Goal: Task Accomplishment & Management: Manage account settings

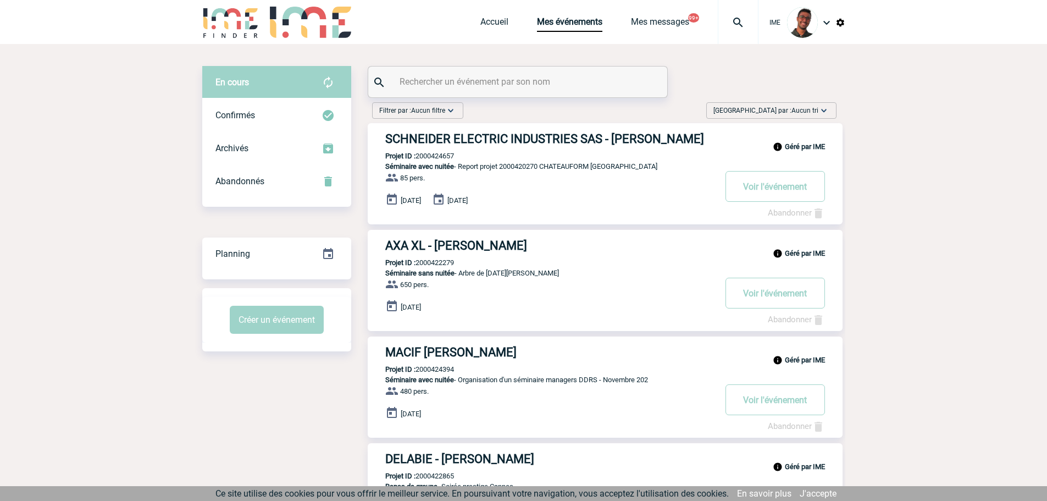
click at [826, 23] on img at bounding box center [826, 22] width 13 height 13
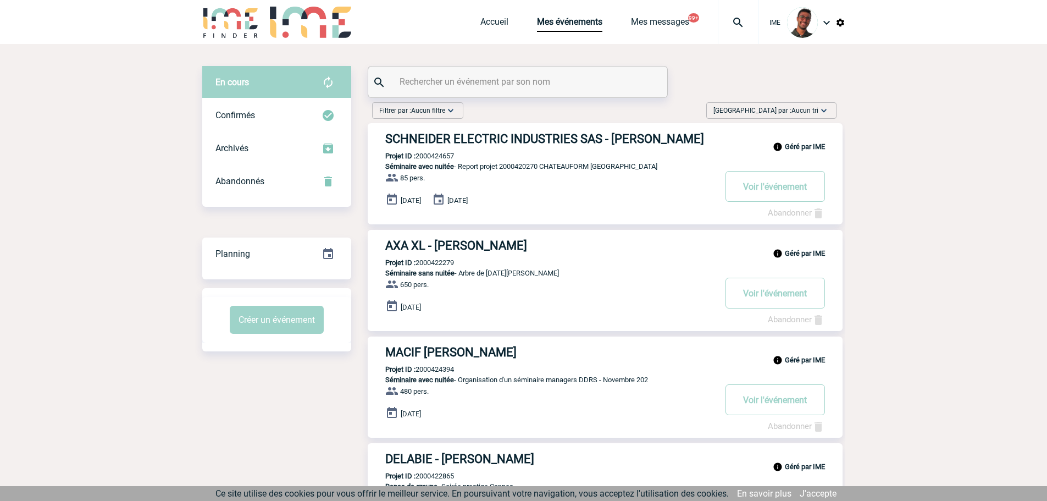
click at [823, 25] on img at bounding box center [826, 22] width 13 height 13
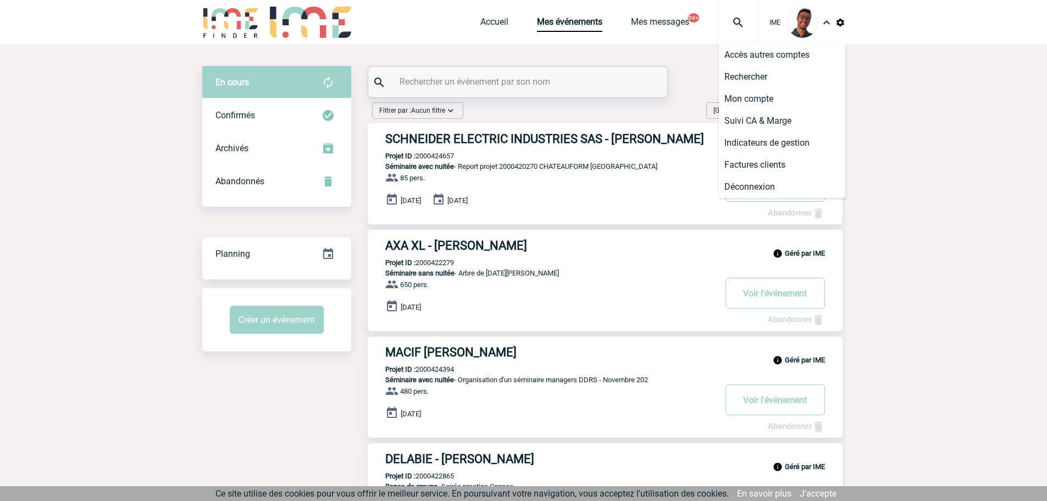
click at [840, 23] on img at bounding box center [841, 23] width 10 height 10
click at [766, 124] on li "Exports événements" at bounding box center [782, 121] width 126 height 22
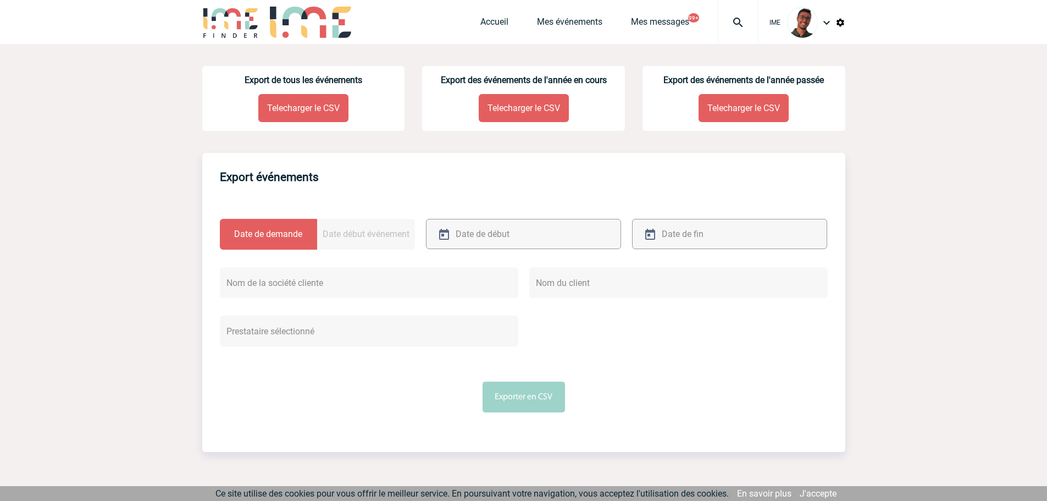
click at [345, 225] on label "Date début événement" at bounding box center [366, 234] width 98 height 31
click at [0, 0] on input "Date début événement" at bounding box center [0, 0] width 0 height 0
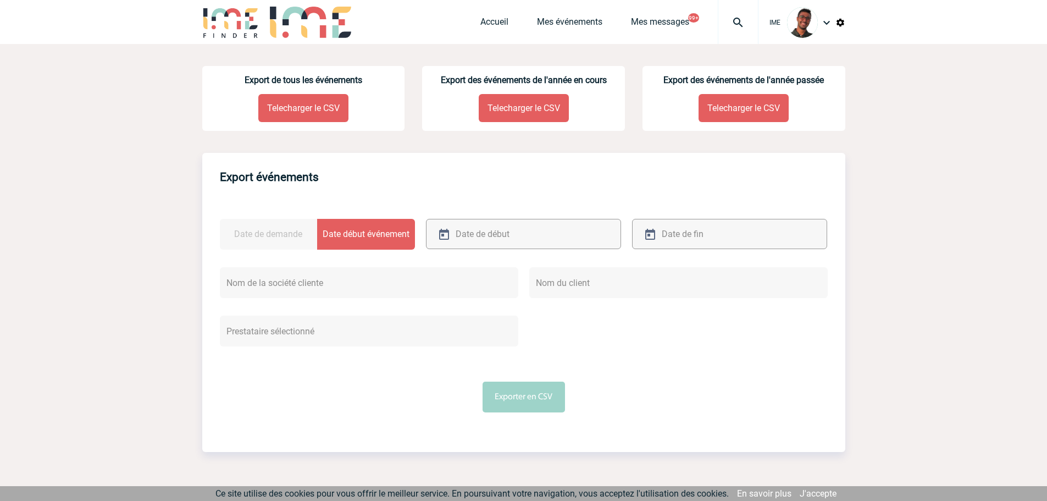
drag, startPoint x: 284, startPoint y: 237, endPoint x: 448, endPoint y: 232, distance: 164.4
click at [292, 234] on label "Date de demande" at bounding box center [269, 234] width 98 height 31
drag, startPoint x: 263, startPoint y: 223, endPoint x: 274, endPoint y: 218, distance: 12.1
click at [265, 221] on label "Date de demande" at bounding box center [269, 234] width 98 height 31
click at [0, 0] on input "Date de demande" at bounding box center [0, 0] width 0 height 0
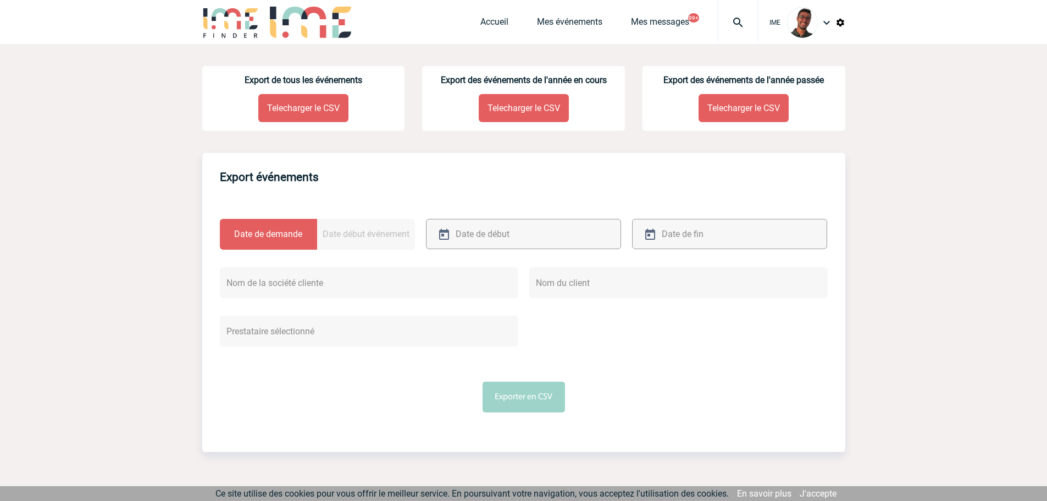
click at [347, 139] on div "Export de tous les événements Telecharger le CSV Export des événements de l'ann…" at bounding box center [523, 371] width 643 height 654
click at [554, 13] on div "Accueil Mes événements Mes messages 99+ Projet, client Projet, client" at bounding box center [619, 22] width 278 height 44
click at [552, 22] on link "Mes événements" at bounding box center [569, 23] width 65 height 15
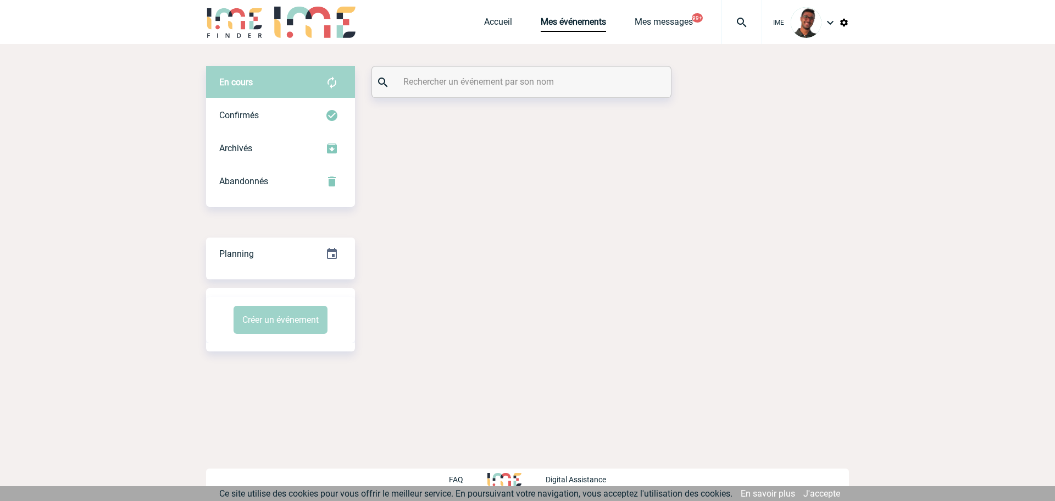
click at [447, 76] on input "text" at bounding box center [523, 82] width 245 height 16
paste input "HAYES"
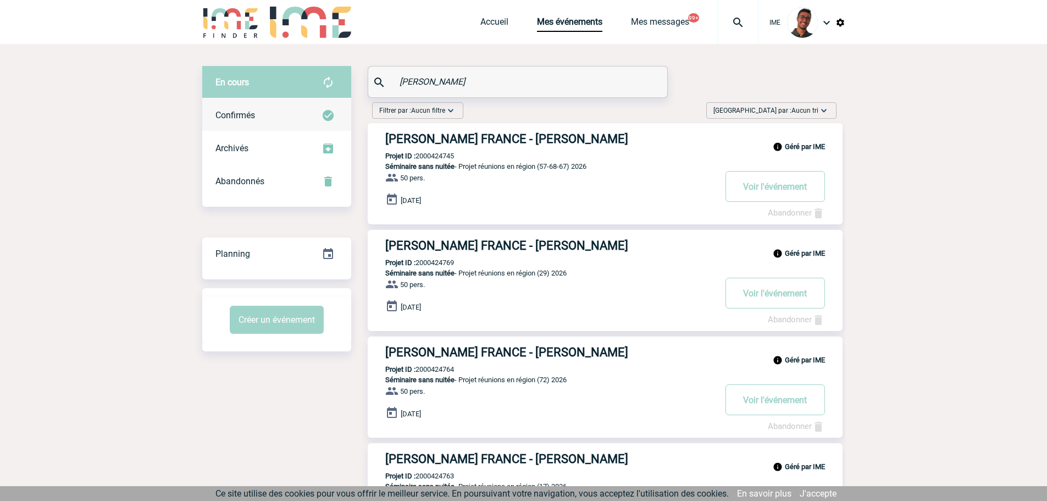
click at [275, 101] on div "Confirmés" at bounding box center [276, 115] width 149 height 33
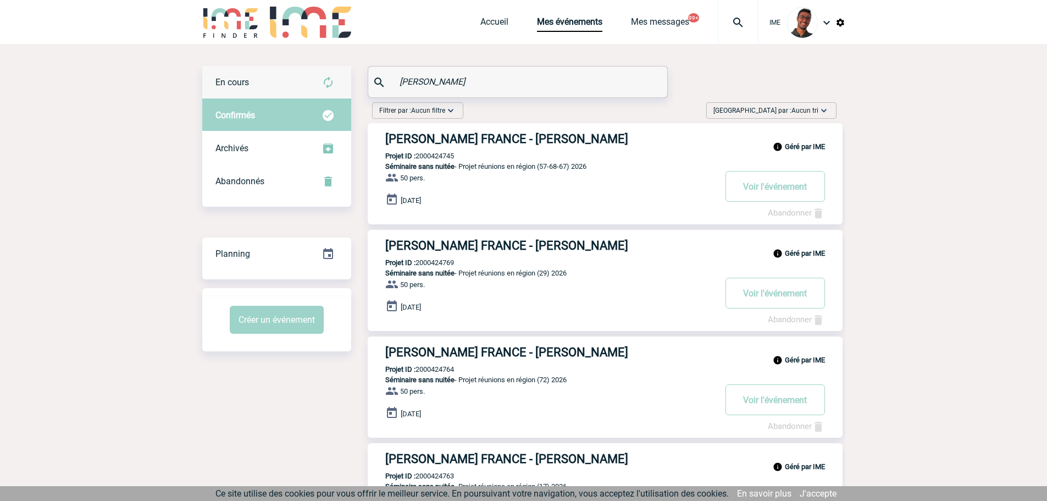
click at [285, 89] on div "En cours" at bounding box center [276, 82] width 149 height 33
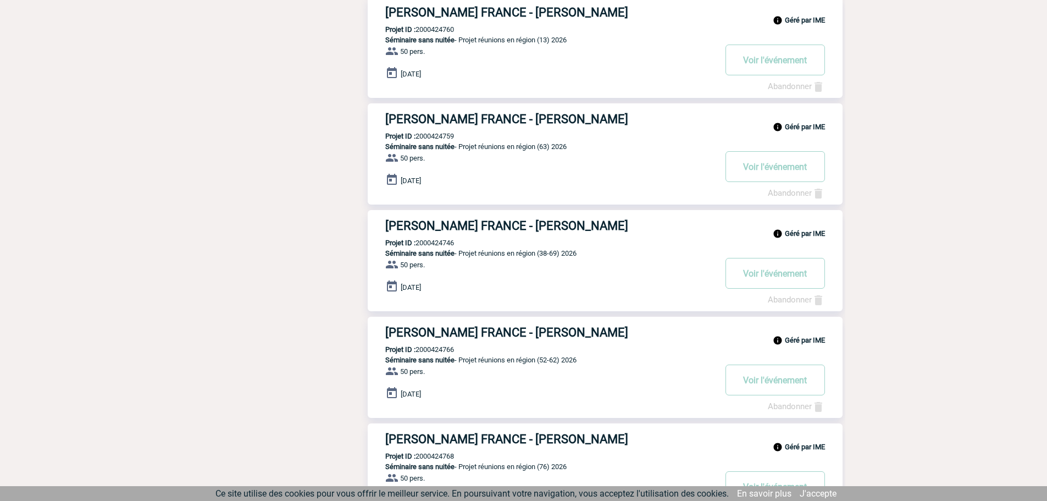
scroll to position [751, 0]
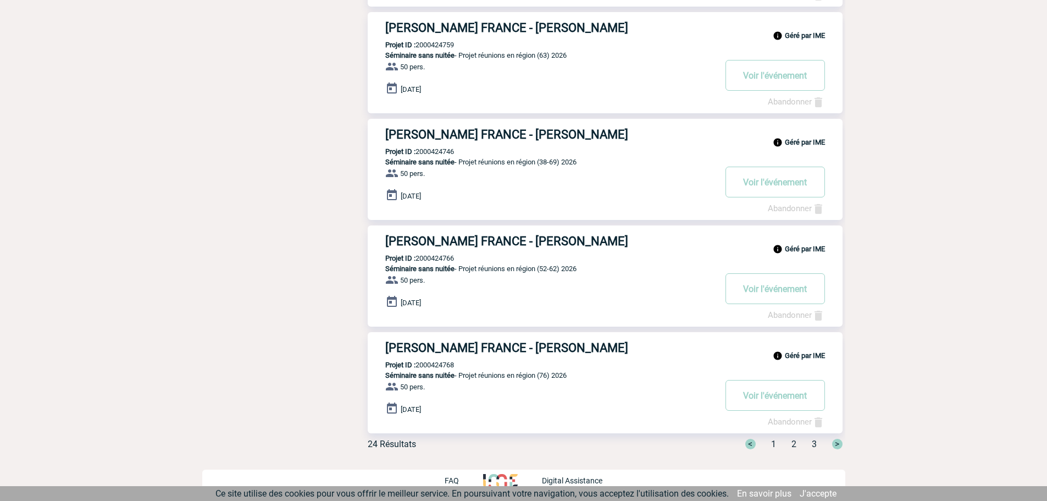
click at [787, 446] on div "< 1 2 3 >" at bounding box center [787, 444] width 110 height 10
click at [793, 444] on span "2" at bounding box center [794, 444] width 5 height 10
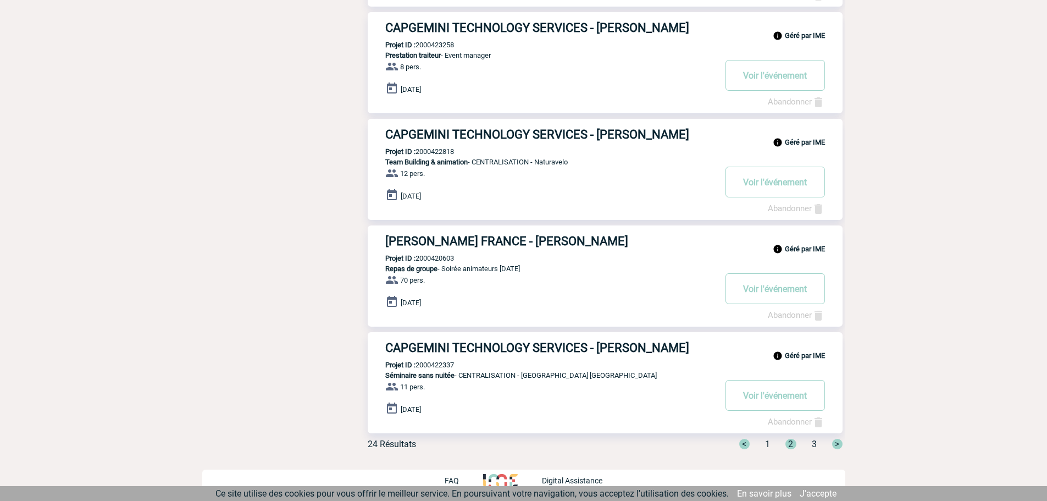
click at [812, 447] on span "3" at bounding box center [814, 444] width 5 height 10
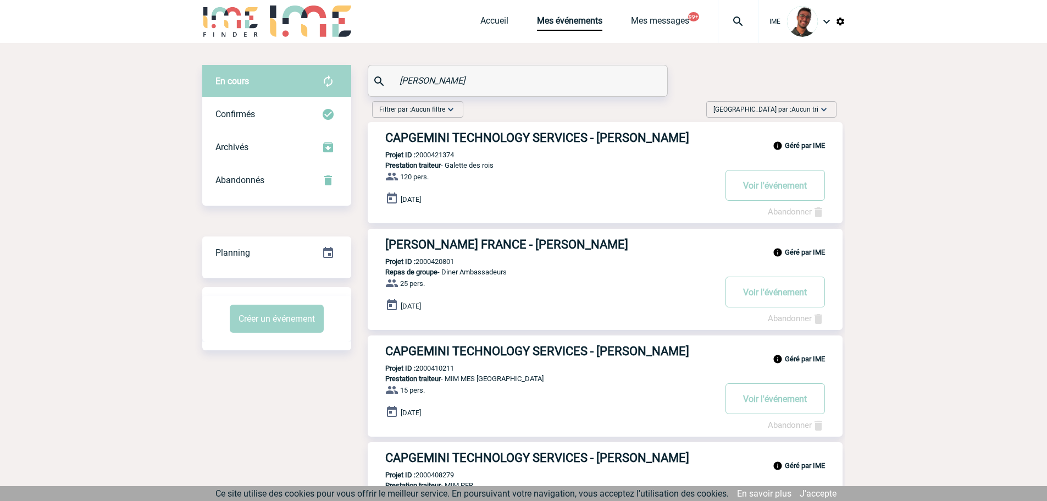
scroll to position [0, 0]
drag, startPoint x: 502, startPoint y: 84, endPoint x: 333, endPoint y: 82, distance: 169.9
click at [333, 82] on div "En cours En cours Confirmés Archivés Abandonnés En cours Confirmés Archivés Aba…" at bounding box center [523, 317] width 643 height 503
paste input "MARQUET"
click at [273, 134] on div "Archivés" at bounding box center [276, 148] width 149 height 33
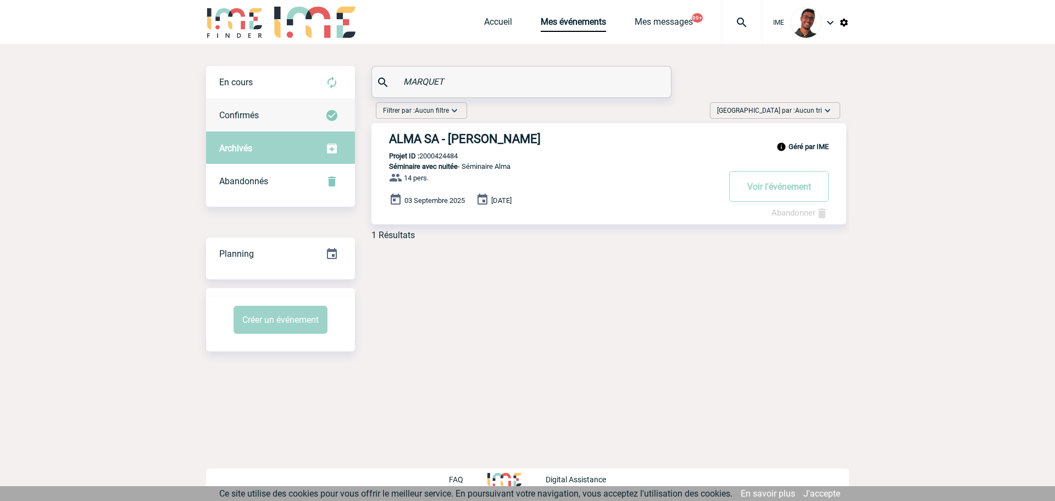
click at [283, 111] on div "Confirmés" at bounding box center [280, 115] width 149 height 33
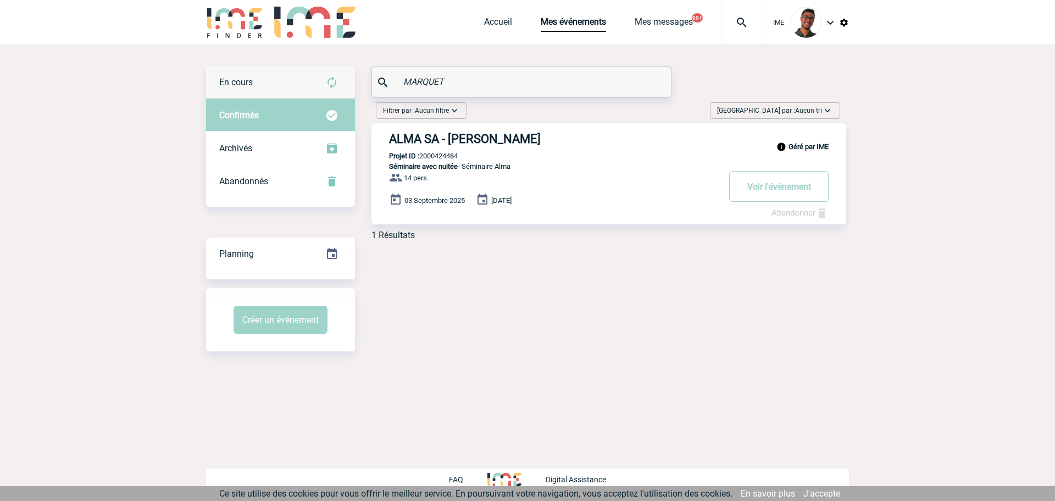
click at [284, 88] on div "En cours" at bounding box center [280, 82] width 149 height 33
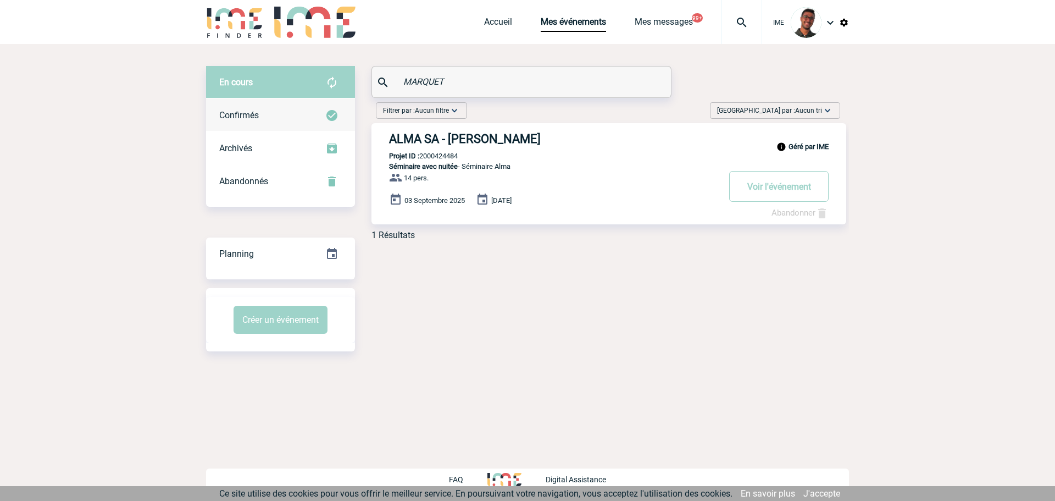
click at [287, 106] on div "Confirmés" at bounding box center [280, 115] width 149 height 33
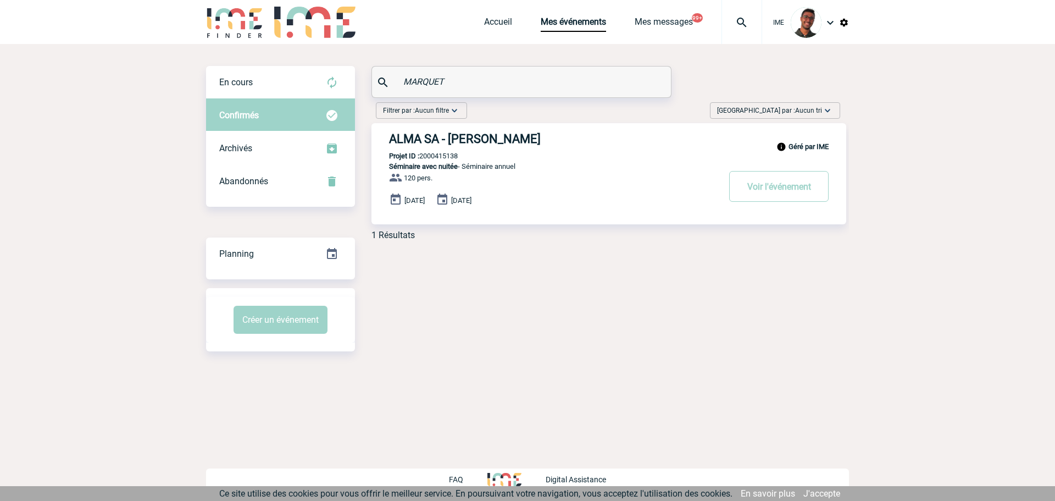
click at [473, 248] on div "En cours En cours Confirmés Archivés Abandonnés En cours Confirmés Archivés Aba…" at bounding box center [527, 208] width 643 height 329
click at [285, 92] on div "En cours" at bounding box center [280, 82] width 149 height 33
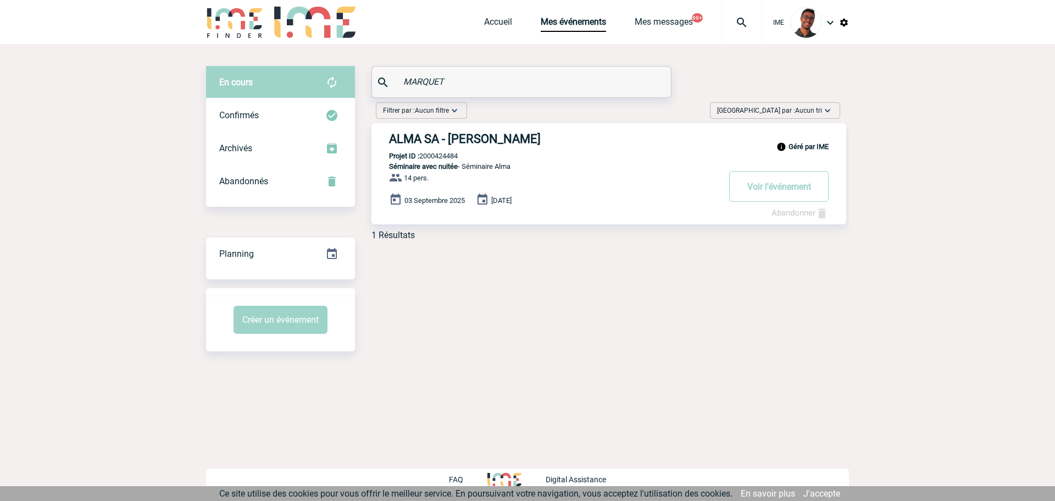
drag, startPoint x: 458, startPoint y: 82, endPoint x: 399, endPoint y: 80, distance: 59.4
click at [387, 87] on div "MARQUET" at bounding box center [521, 82] width 299 height 31
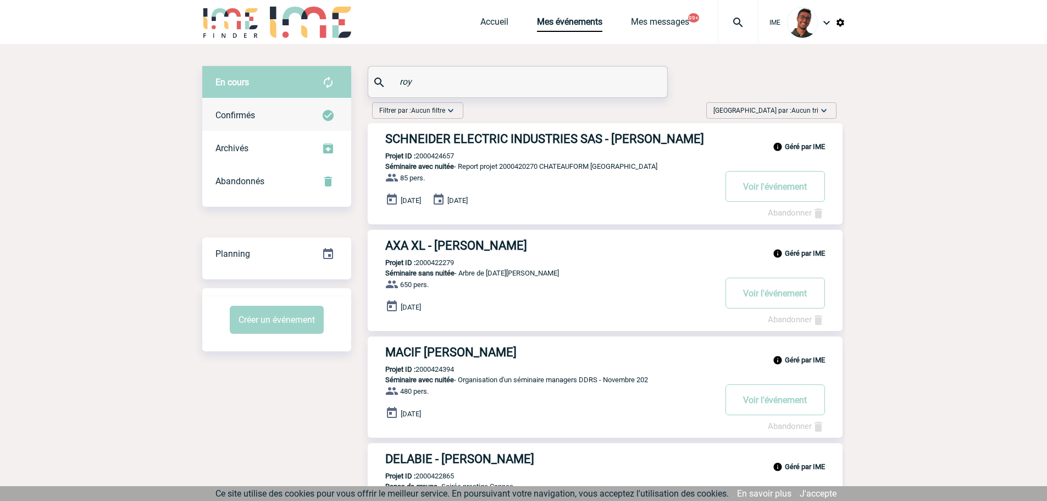
type input "roy"
click at [302, 121] on div "Confirmés" at bounding box center [276, 115] width 149 height 33
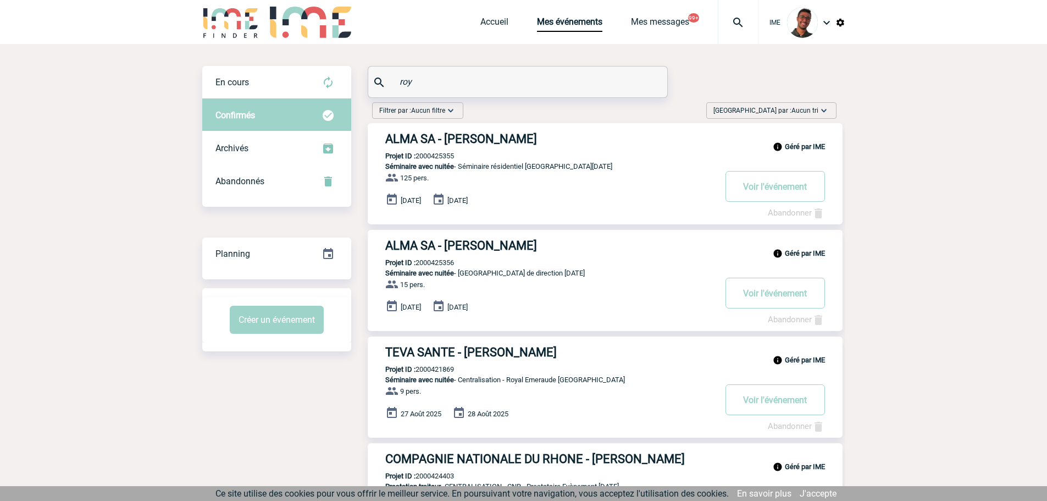
click at [431, 157] on p "Projet ID : 2000425355" at bounding box center [411, 156] width 86 height 8
copy p "2000425355"
click at [505, 114] on div "Filtrer par : Aucun filtre Aucun filtre Prise de brief Recherche & Sélection Pr…" at bounding box center [604, 112] width 473 height 21
click at [427, 258] on div "Géré par IME ALMA SA - Celine ROY Projet ID : 2000425356 Séminaire avec nuitée …" at bounding box center [605, 280] width 475 height 101
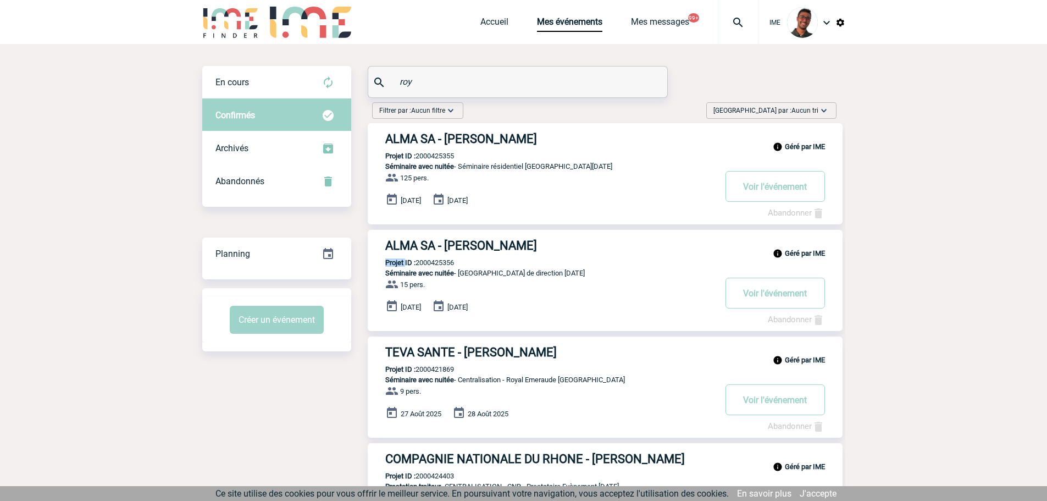
click at [427, 258] on div "Géré par IME ALMA SA - Celine ROY Projet ID : 2000425356 Séminaire avec nuitée …" at bounding box center [605, 280] width 475 height 101
click at [427, 262] on p "Projet ID : 2000425356" at bounding box center [411, 262] width 86 height 8
copy p "2000425356"
click at [457, 240] on h3 "ALMA SA - Celine ROY" at bounding box center [550, 246] width 330 height 14
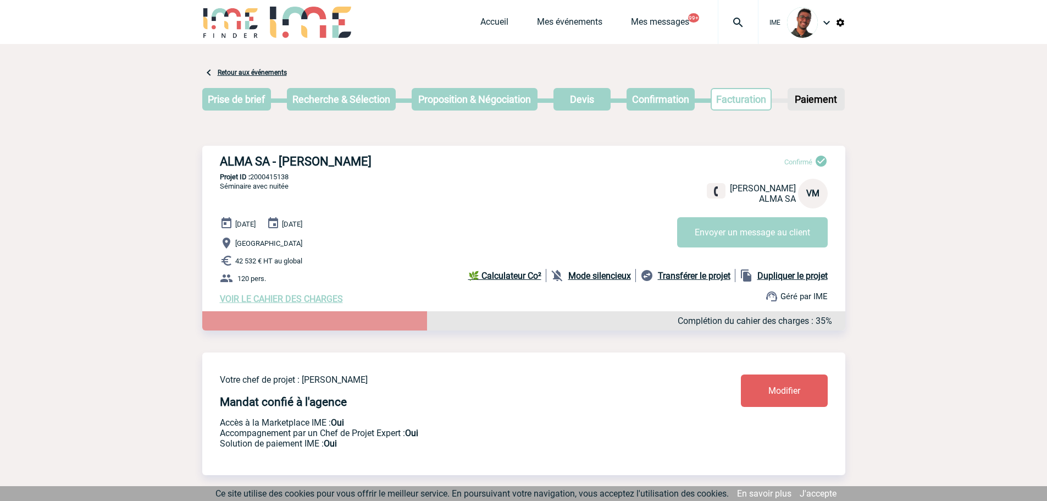
click at [274, 183] on div "ALMA SA - Véronique MARQUET Confirmé Véronique MARQUET ALMA SA VM Envoyer un me…" at bounding box center [523, 229] width 643 height 167
click at [281, 175] on p "Projet ID : 2000415138" at bounding box center [523, 177] width 643 height 8
copy p "2000415138"
click at [390, 181] on p "Projet ID : 2000415138" at bounding box center [523, 177] width 643 height 8
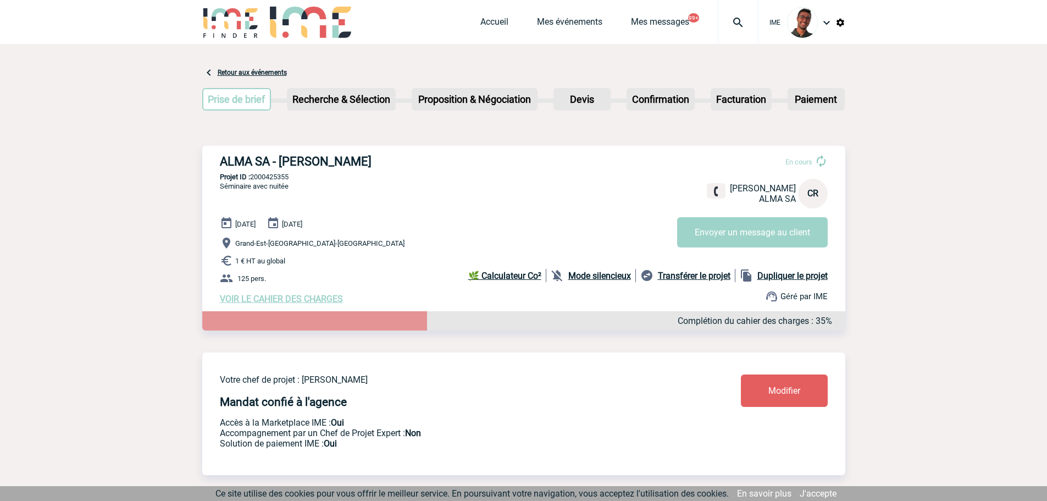
click at [480, 180] on p "Projet ID : 2000425355" at bounding box center [523, 177] width 643 height 8
click at [267, 179] on p "Projet ID : 2000425356" at bounding box center [523, 177] width 643 height 8
copy p "2000425356"
click at [276, 174] on p "Projet ID : 2000425356" at bounding box center [523, 177] width 643 height 8
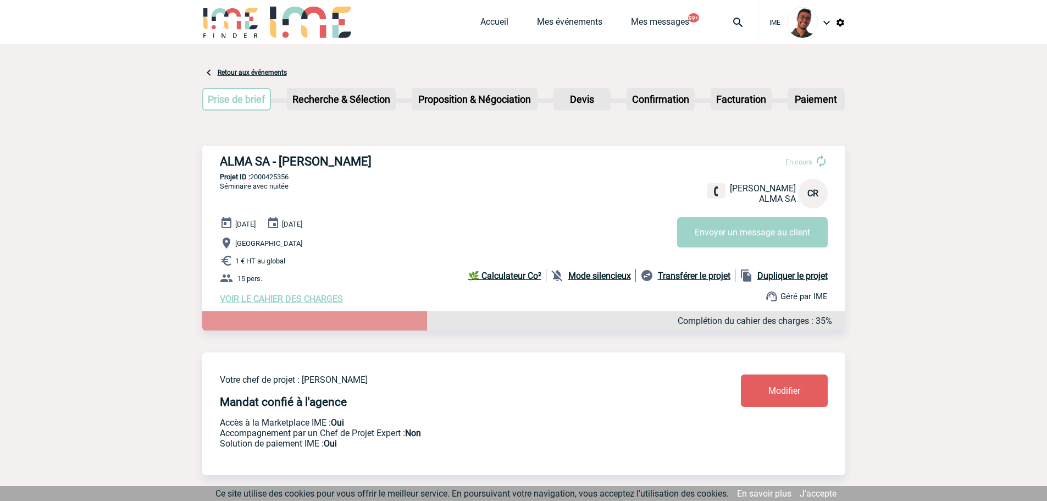
click at [276, 174] on p "Projet ID : 2000425356" at bounding box center [523, 177] width 643 height 8
click at [574, 23] on link "Mes événements" at bounding box center [569, 23] width 65 height 15
click at [570, 24] on link "Mes événements" at bounding box center [569, 23] width 65 height 15
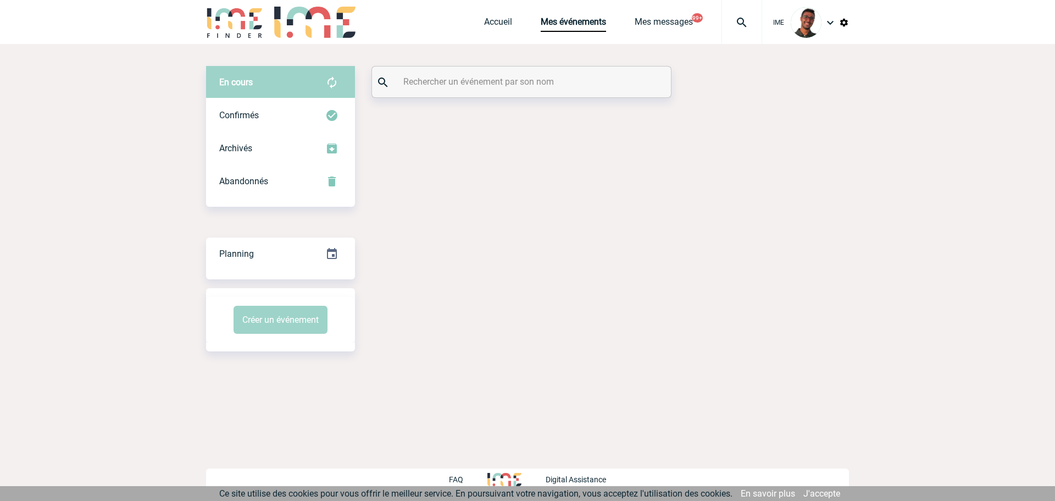
click at [439, 85] on input "text" at bounding box center [523, 82] width 245 height 16
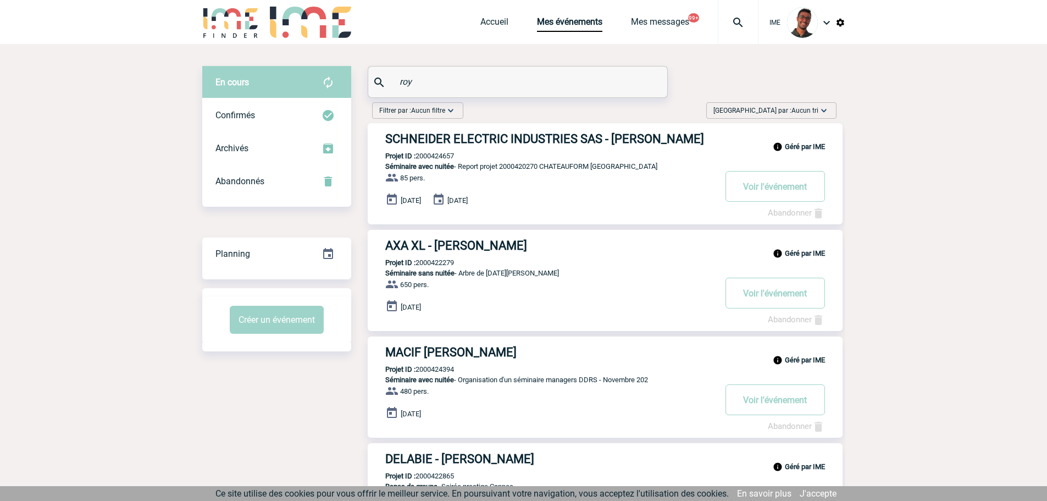
type input "roy"
click at [274, 114] on div "Confirmés" at bounding box center [276, 115] width 149 height 33
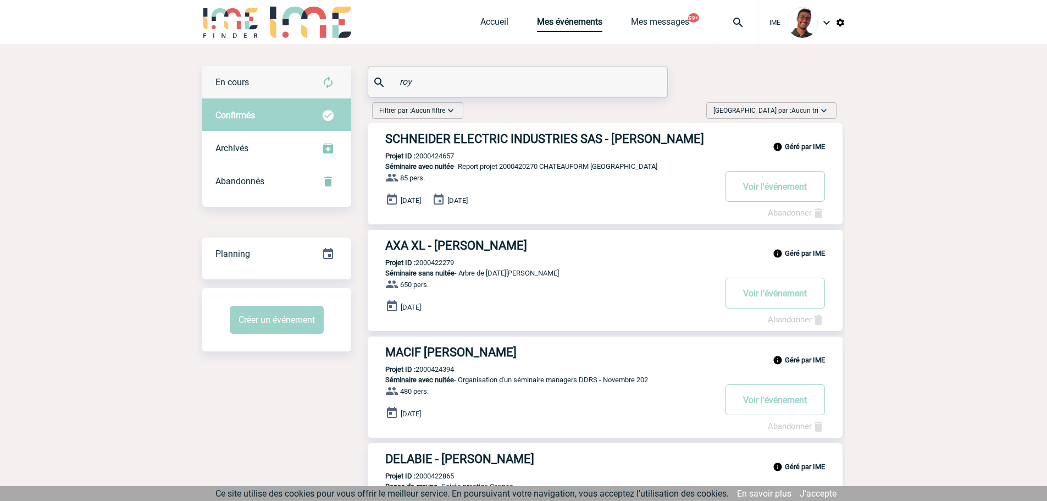
click at [279, 88] on div "En cours" at bounding box center [276, 82] width 149 height 33
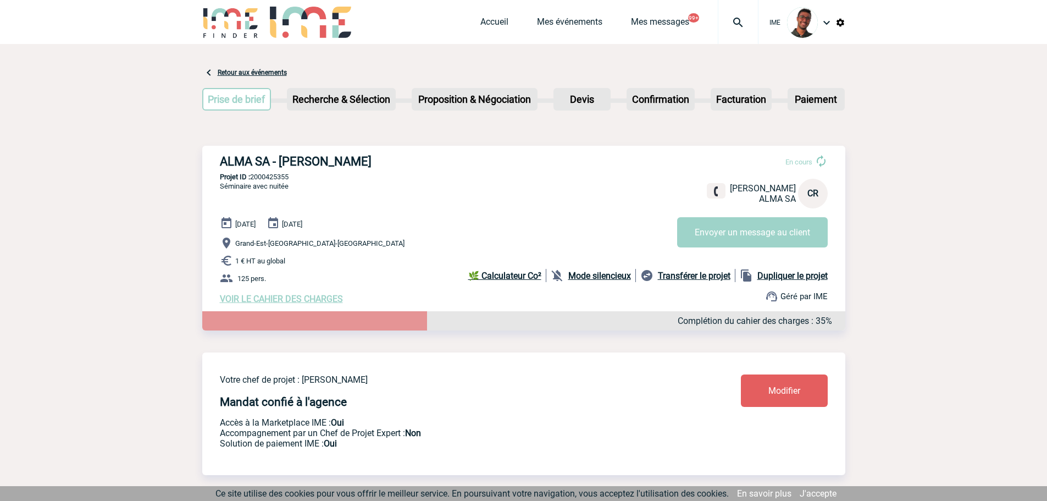
click at [285, 303] on span "VOIR LE CAHIER DES CHARGES" at bounding box center [281, 299] width 123 height 10
click at [265, 301] on span "VOIR LE CAHIER DES CHARGES" at bounding box center [281, 299] width 123 height 10
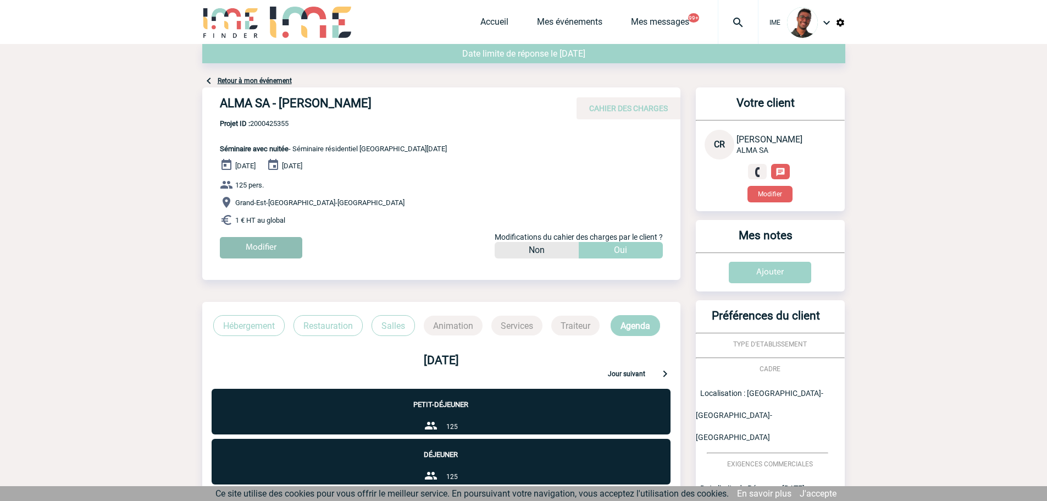
click at [284, 250] on input "Modifier" at bounding box center [261, 247] width 82 height 21
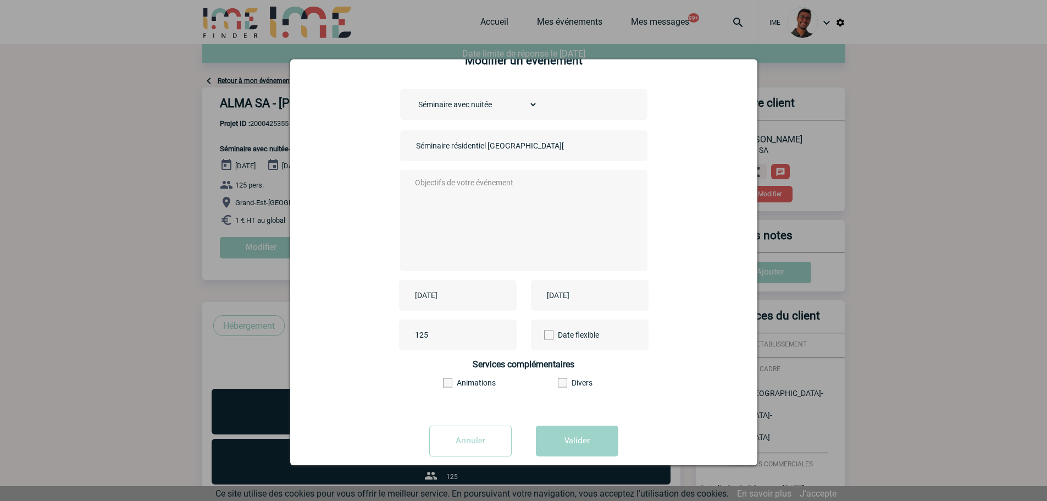
scroll to position [47, 0]
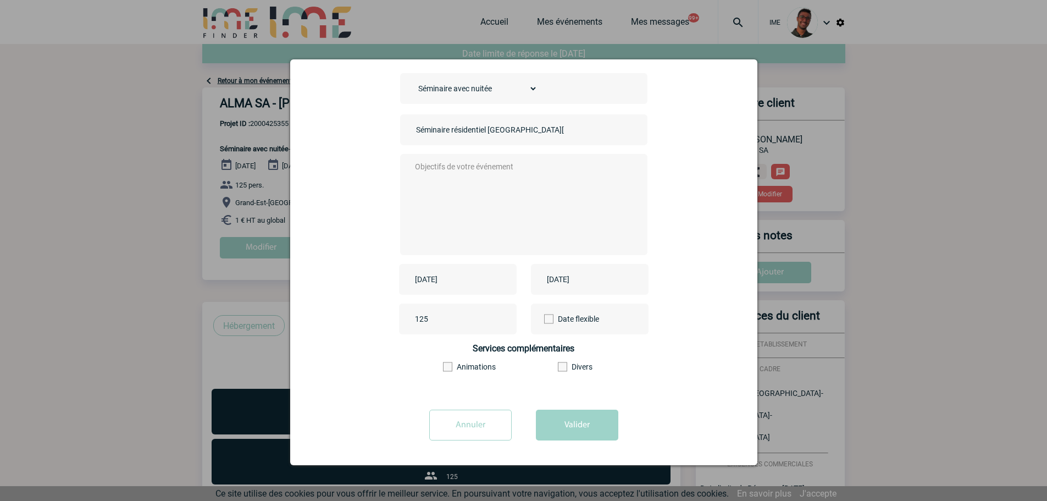
click at [488, 413] on input "Annuler" at bounding box center [470, 425] width 82 height 31
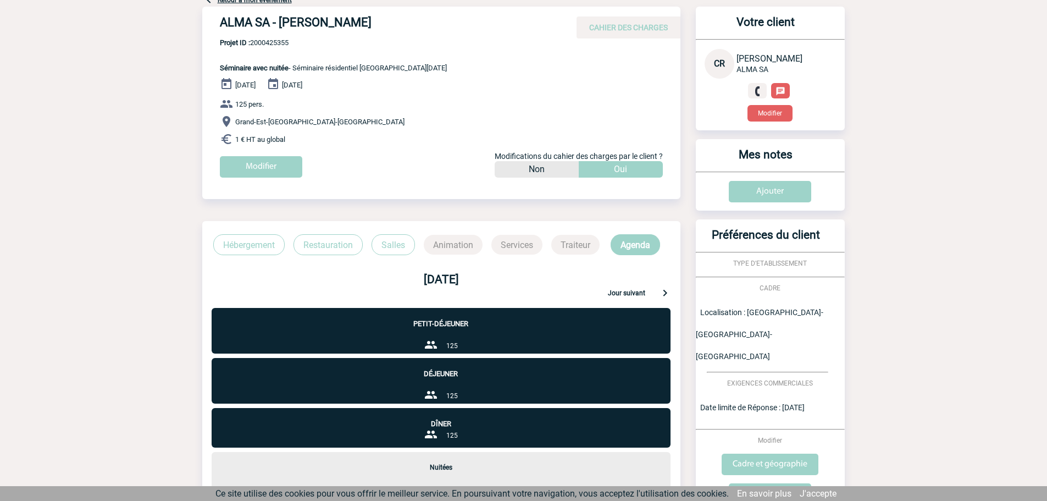
scroll to position [211, 0]
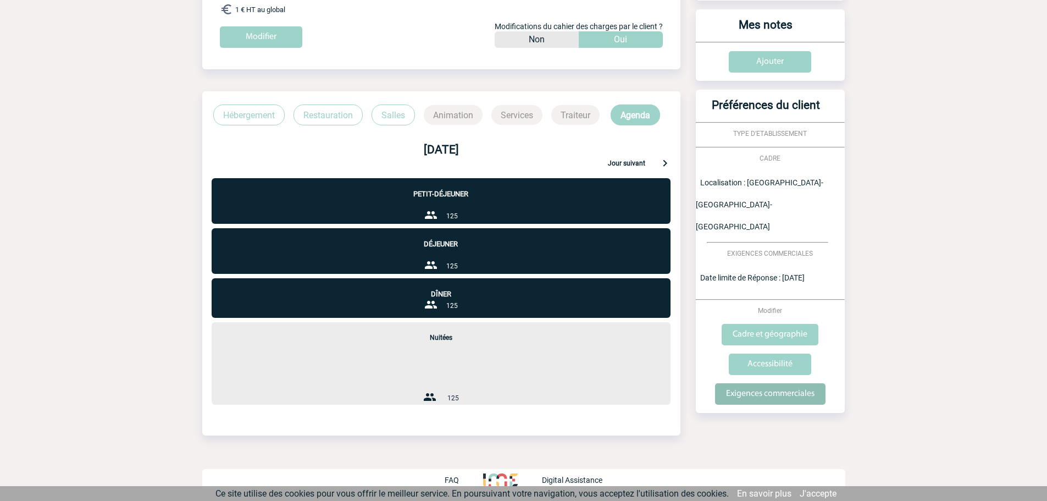
click at [763, 383] on input "Exigences commerciales" at bounding box center [770, 393] width 110 height 21
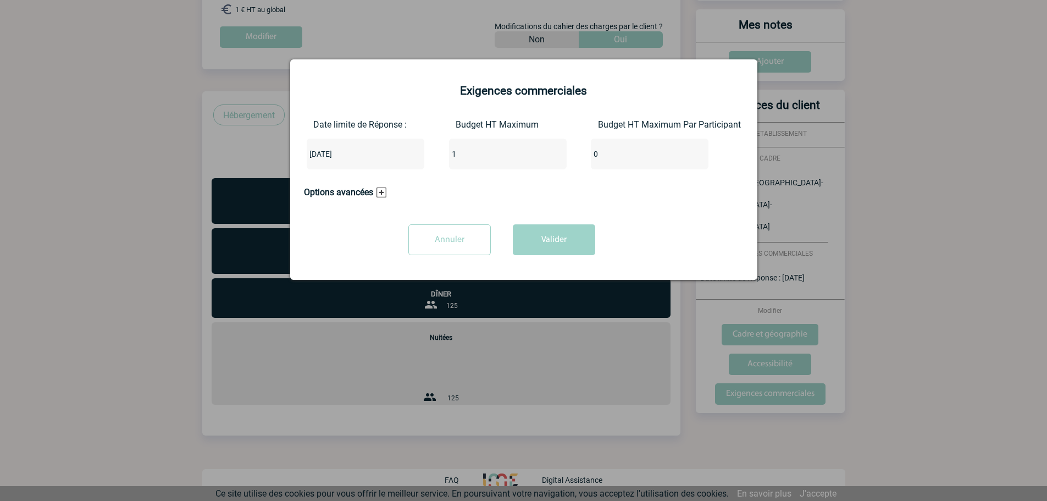
drag, startPoint x: 496, startPoint y: 153, endPoint x: 432, endPoint y: 162, distance: 65.4
click at [432, 162] on div "Date limite de Réponse : 2025-09-05 Budget HT Maximum 1 Budget HT Maximum Par P…" at bounding box center [524, 148] width 440 height 59
type input "90000"
drag, startPoint x: 543, startPoint y: 261, endPoint x: 543, endPoint y: 236, distance: 24.7
click at [543, 260] on div "Annuler Valider" at bounding box center [502, 243] width 396 height 39
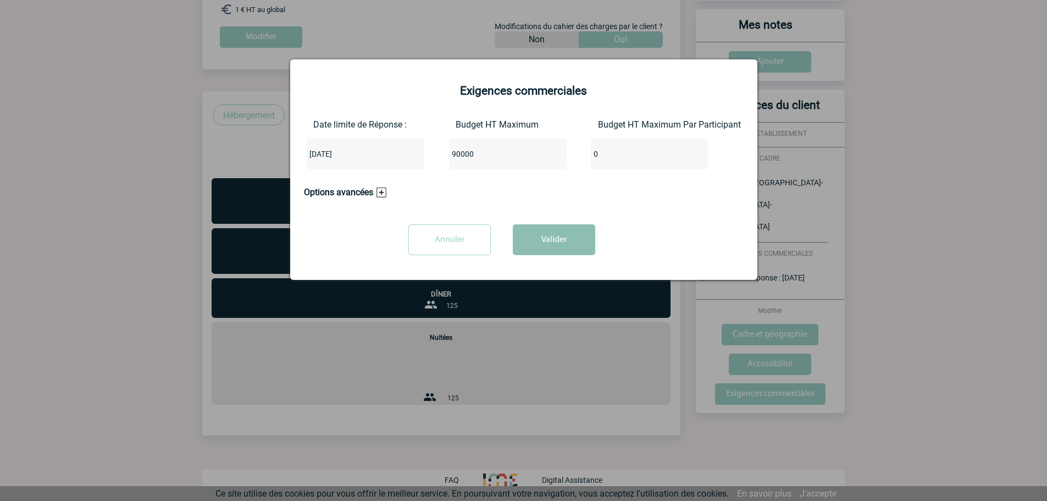
click at [543, 236] on button "Valider" at bounding box center [554, 239] width 82 height 31
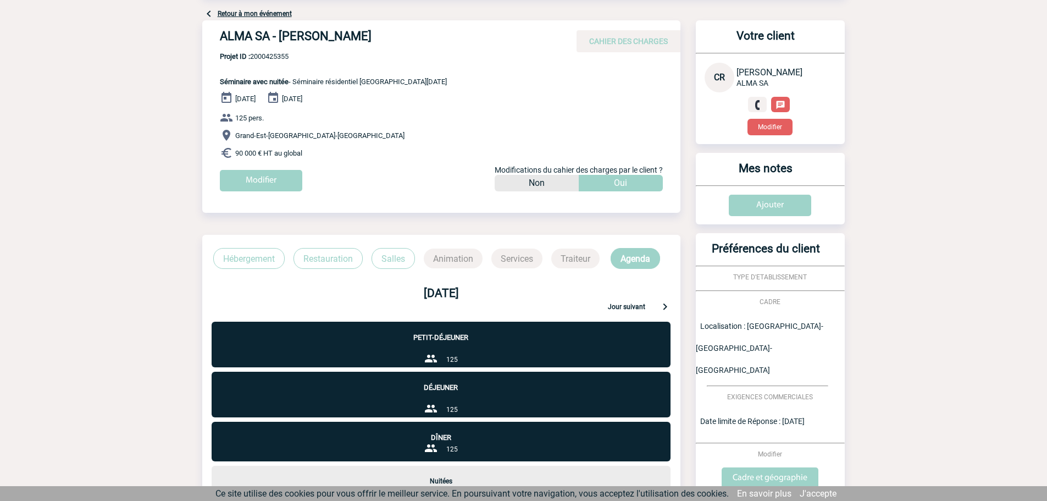
scroll to position [0, 0]
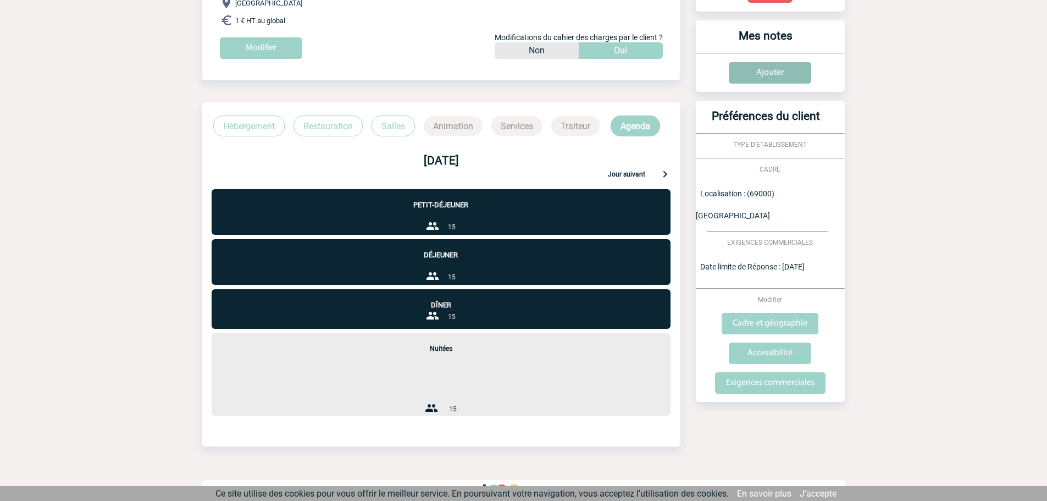
scroll to position [211, 0]
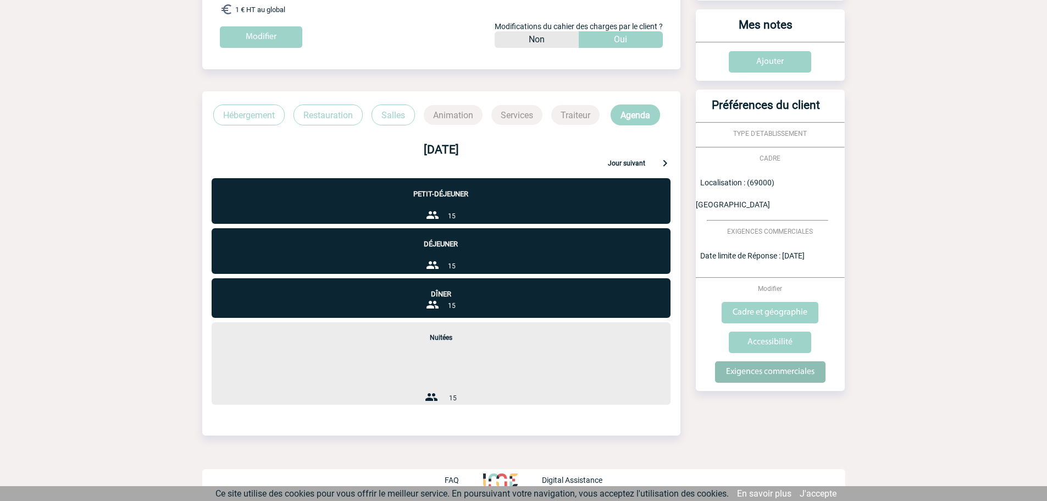
click at [758, 361] on input "Exigences commerciales" at bounding box center [770, 371] width 110 height 21
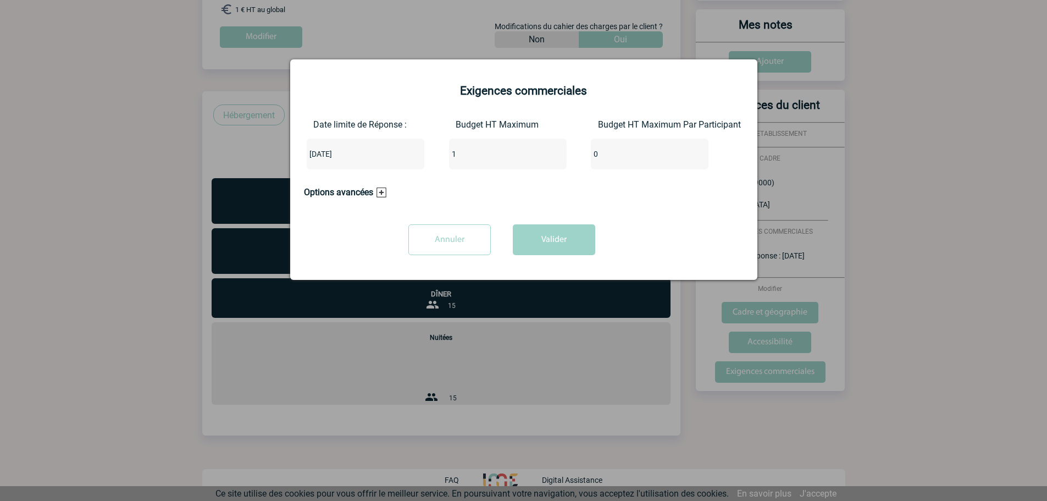
click at [494, 152] on input "1" at bounding box center [500, 154] width 103 height 14
type input "10000"
click at [532, 225] on button "Valider" at bounding box center [554, 239] width 82 height 31
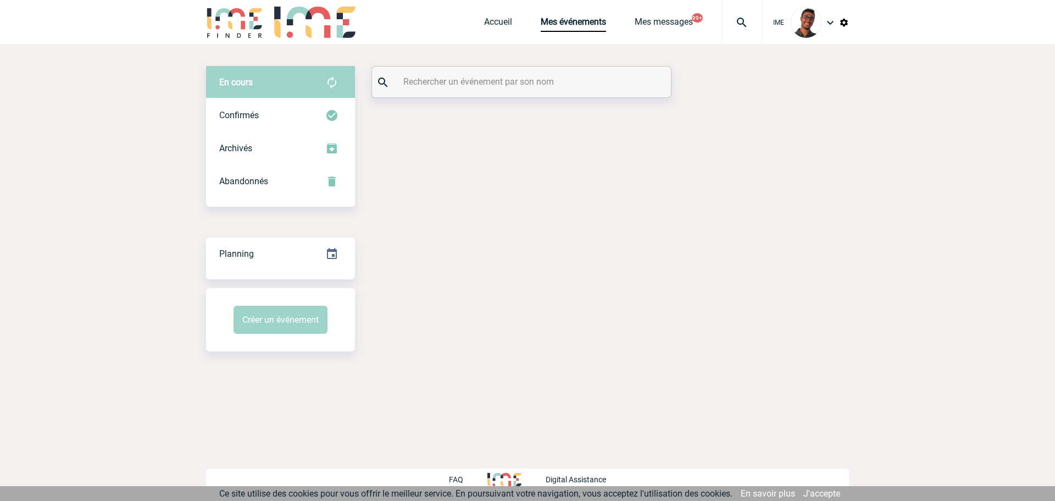
click at [482, 68] on div at bounding box center [521, 82] width 299 height 31
click at [484, 80] on input "text" at bounding box center [523, 82] width 245 height 16
type input "torset"
click at [337, 105] on div "Confirmés" at bounding box center [280, 115] width 149 height 33
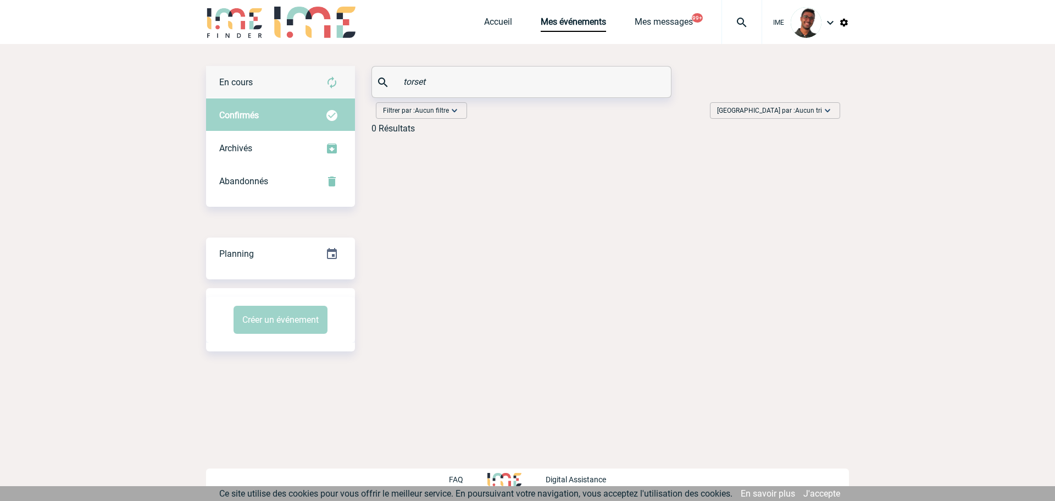
click at [329, 86] on img at bounding box center [331, 82] width 13 height 13
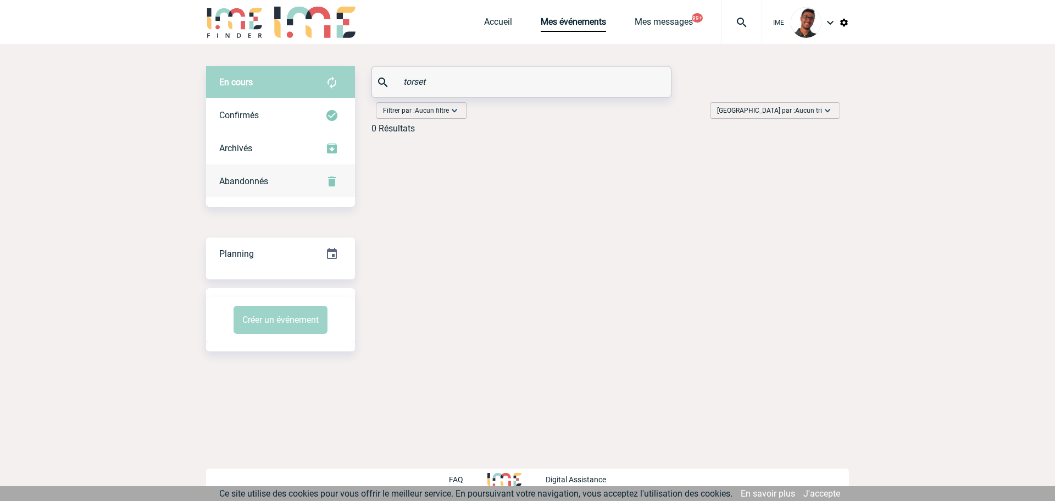
click at [323, 185] on div "Abandonnés" at bounding box center [280, 181] width 149 height 33
